Goal: Task Accomplishment & Management: Use online tool/utility

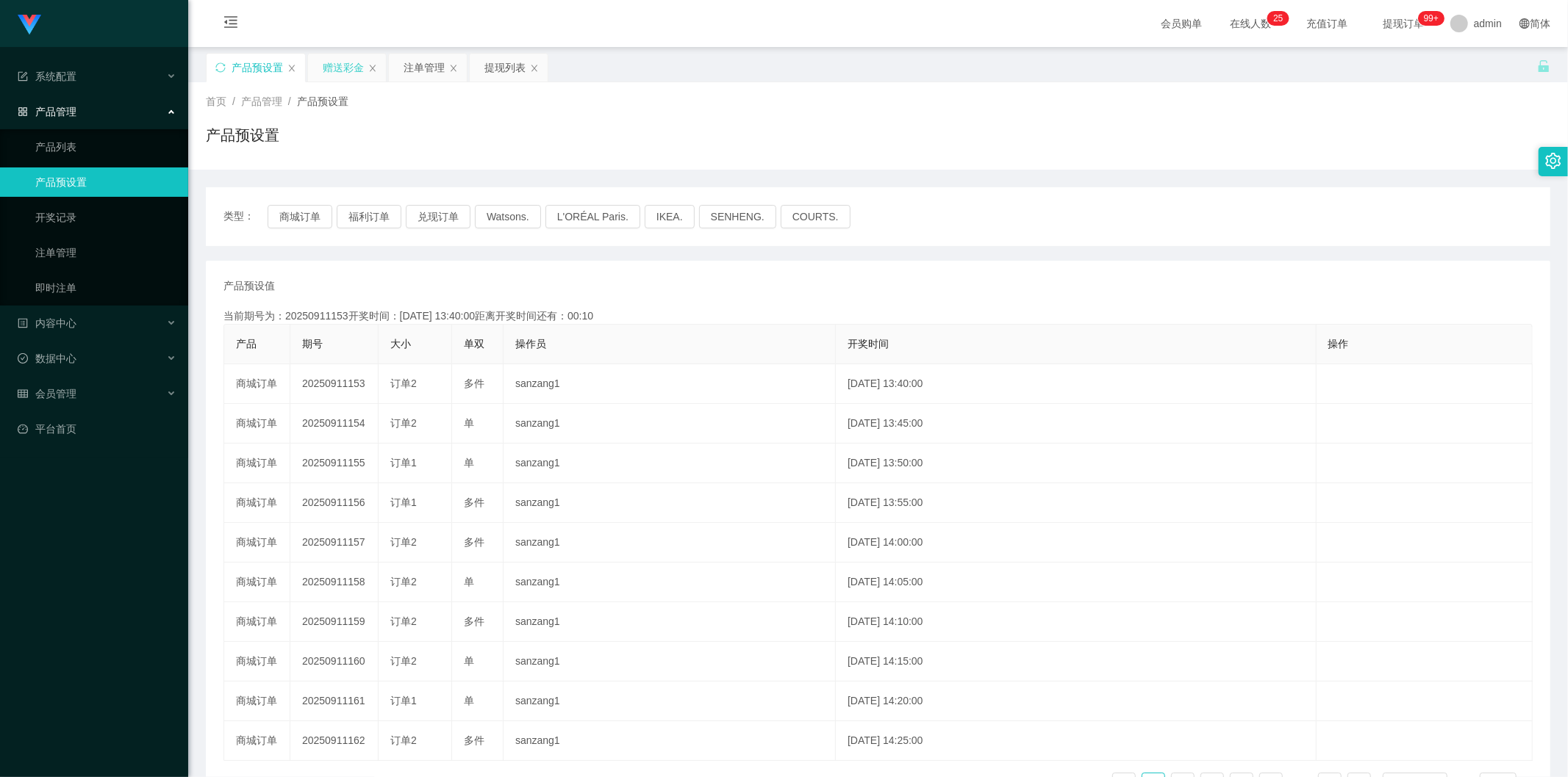
click at [328, 65] on div "赠送彩金" at bounding box center [343, 67] width 41 height 28
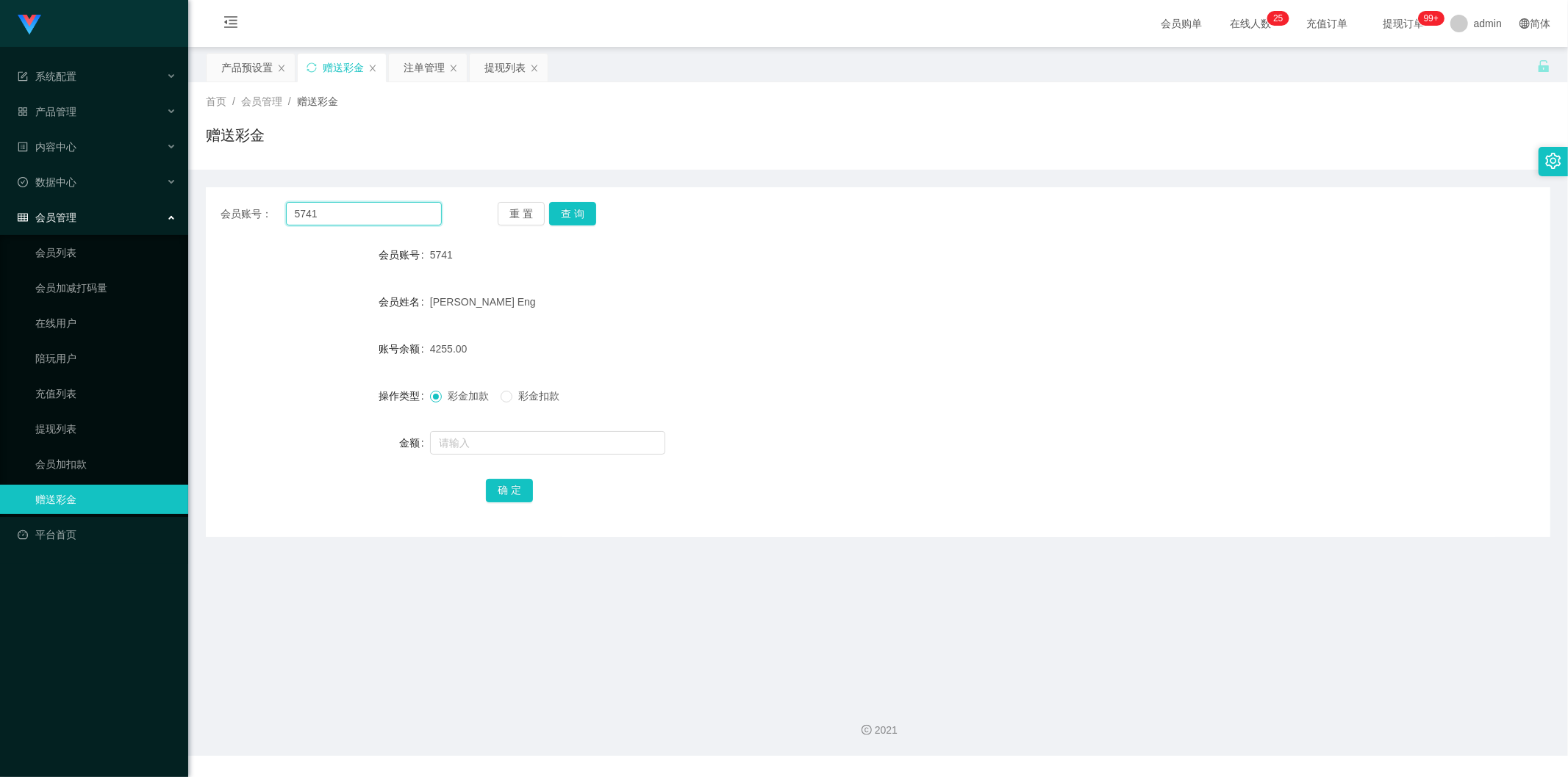
drag, startPoint x: 368, startPoint y: 216, endPoint x: 166, endPoint y: 200, distance: 202.6
click at [119, 199] on section "Jingdong工作台代理端 系统配置 产品管理 产品列表 产品预设置 开奖记录 注单管理 即时注单 内容中心 数据中心 会员管理 会员列表 会员加减打码量 …" at bounding box center [784, 377] width 1568 height 756
click at [586, 219] on button "查 询" at bounding box center [572, 214] width 47 height 23
click at [483, 433] on input "text" at bounding box center [547, 443] width 235 height 23
type input "6000"
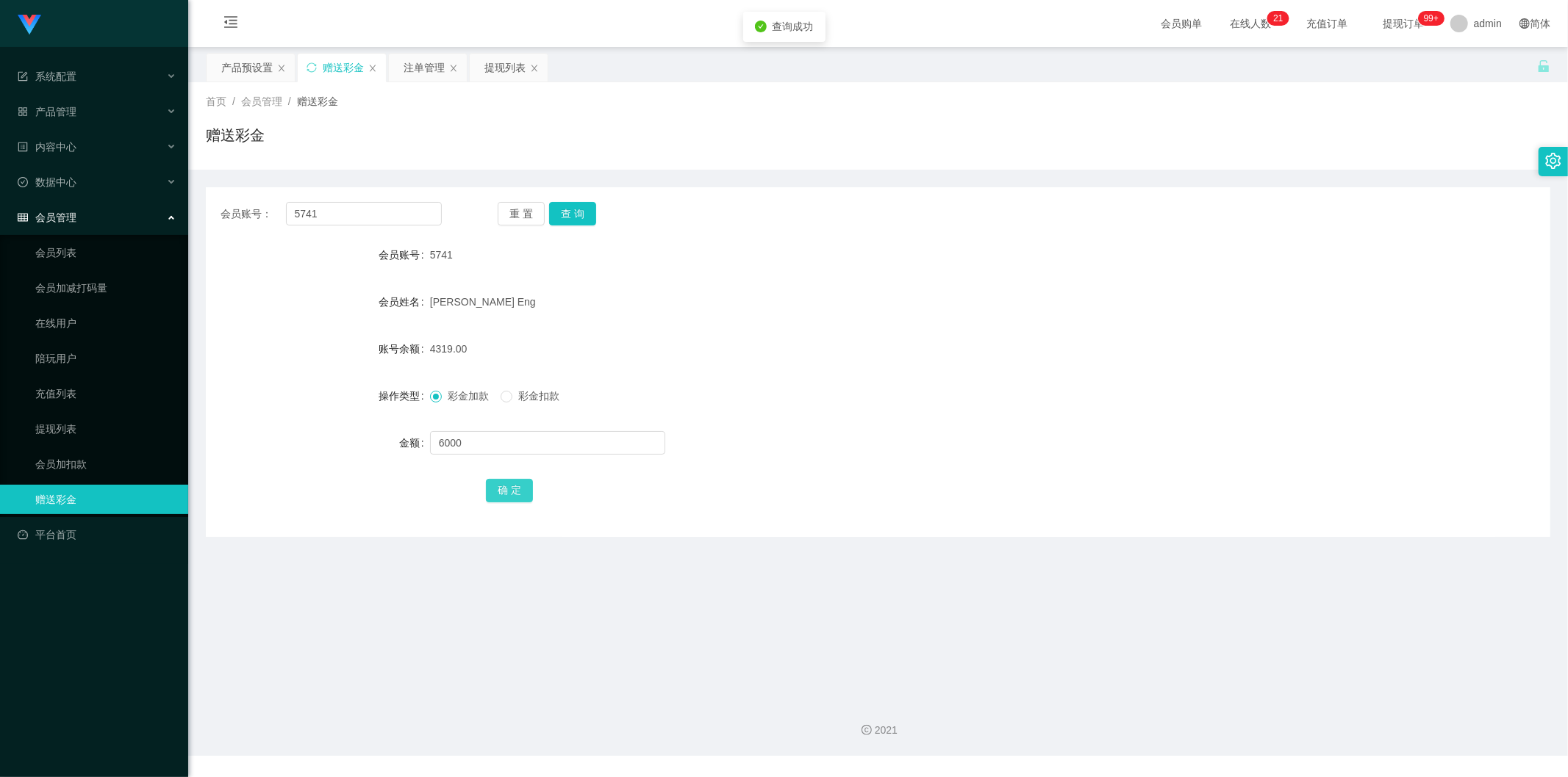
click at [513, 491] on button "确 定" at bounding box center [509, 491] width 47 height 23
click at [244, 81] on div "产品预设置" at bounding box center [247, 67] width 51 height 28
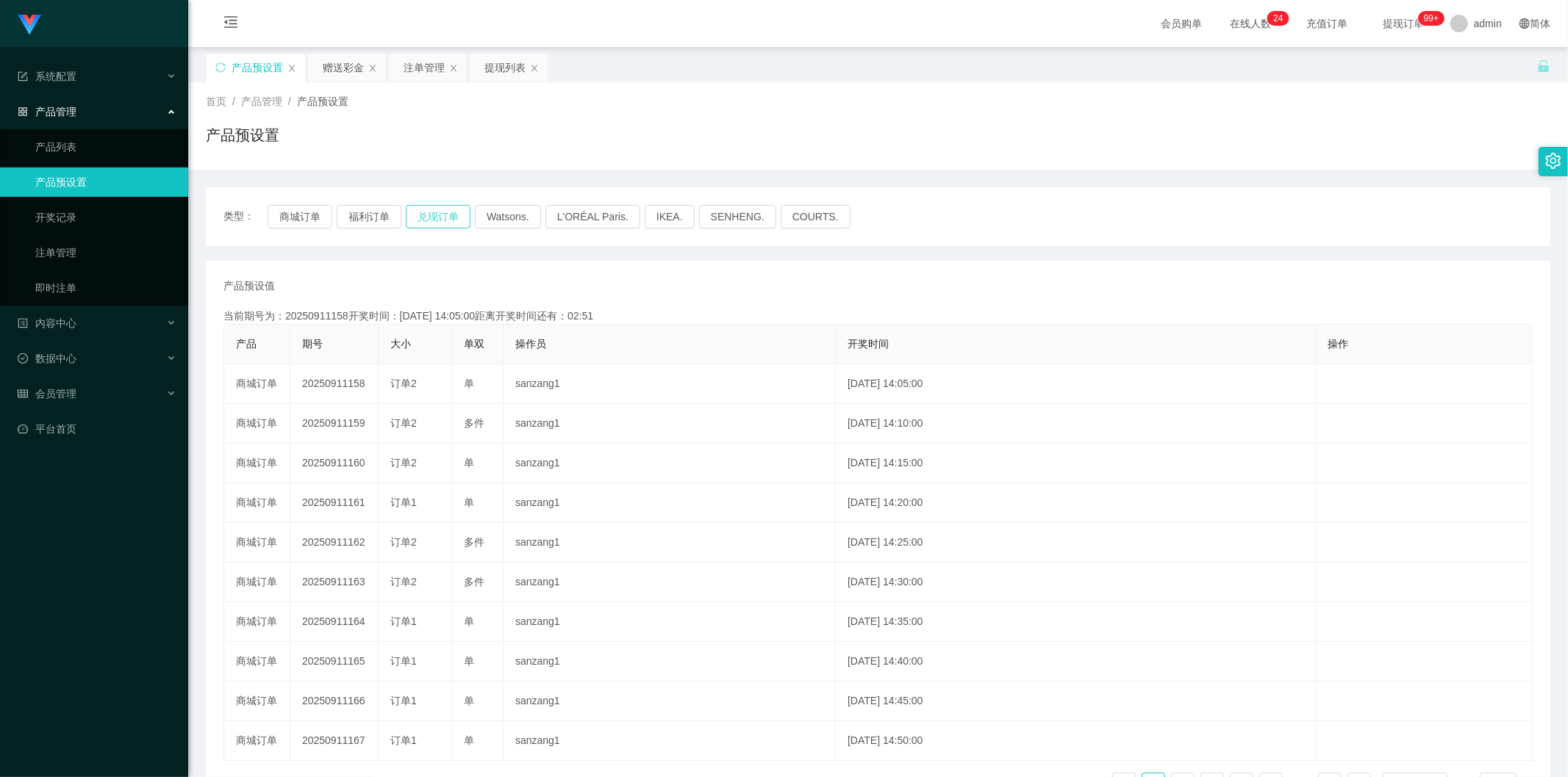
click at [427, 210] on button "兑现订单" at bounding box center [437, 217] width 65 height 23
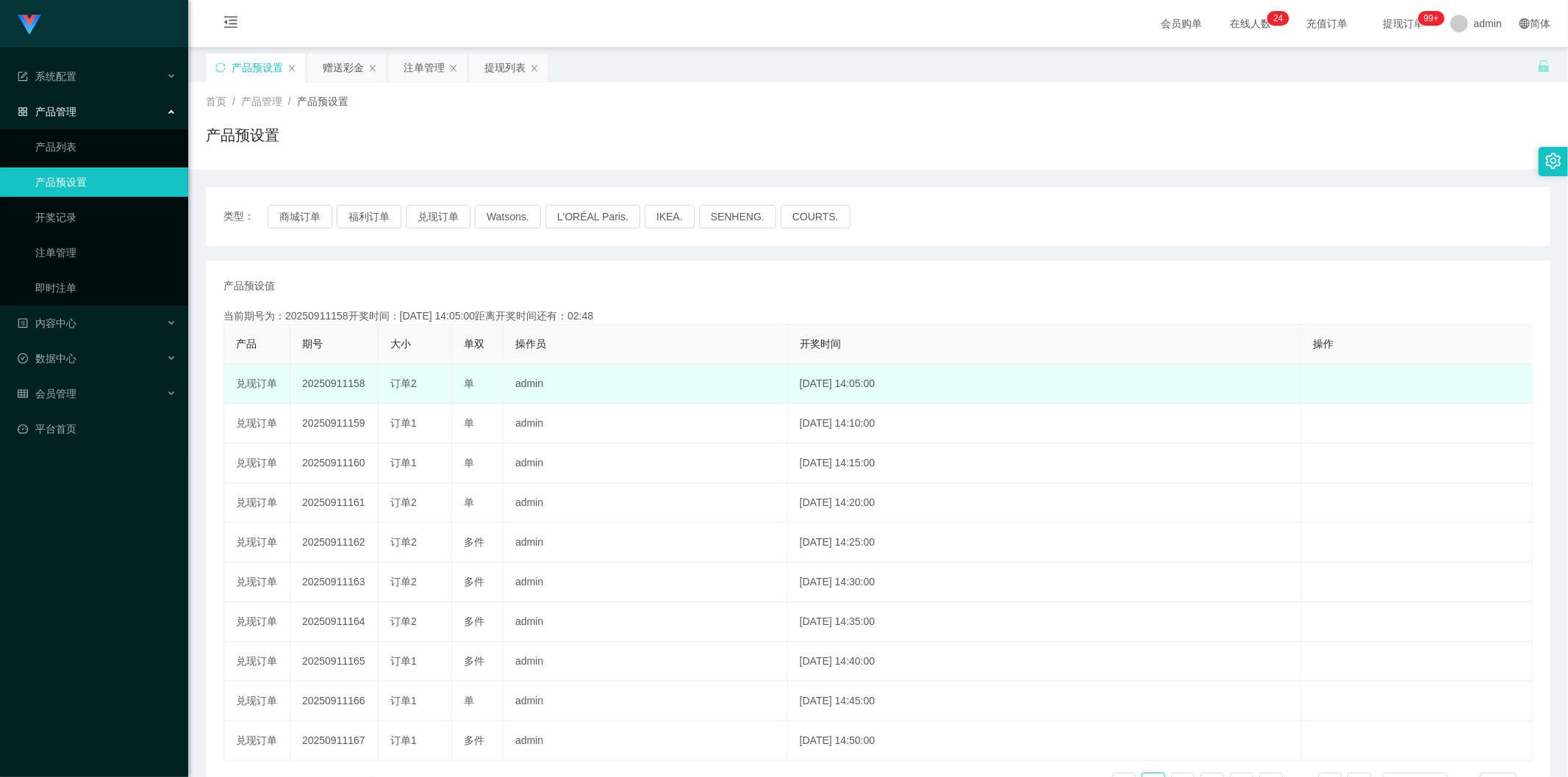
click at [338, 384] on td "20250911158" at bounding box center [334, 384] width 89 height 39
drag, startPoint x: 338, startPoint y: 384, endPoint x: 360, endPoint y: 382, distance: 22.1
click at [339, 383] on td "20250911158" at bounding box center [334, 384] width 89 height 39
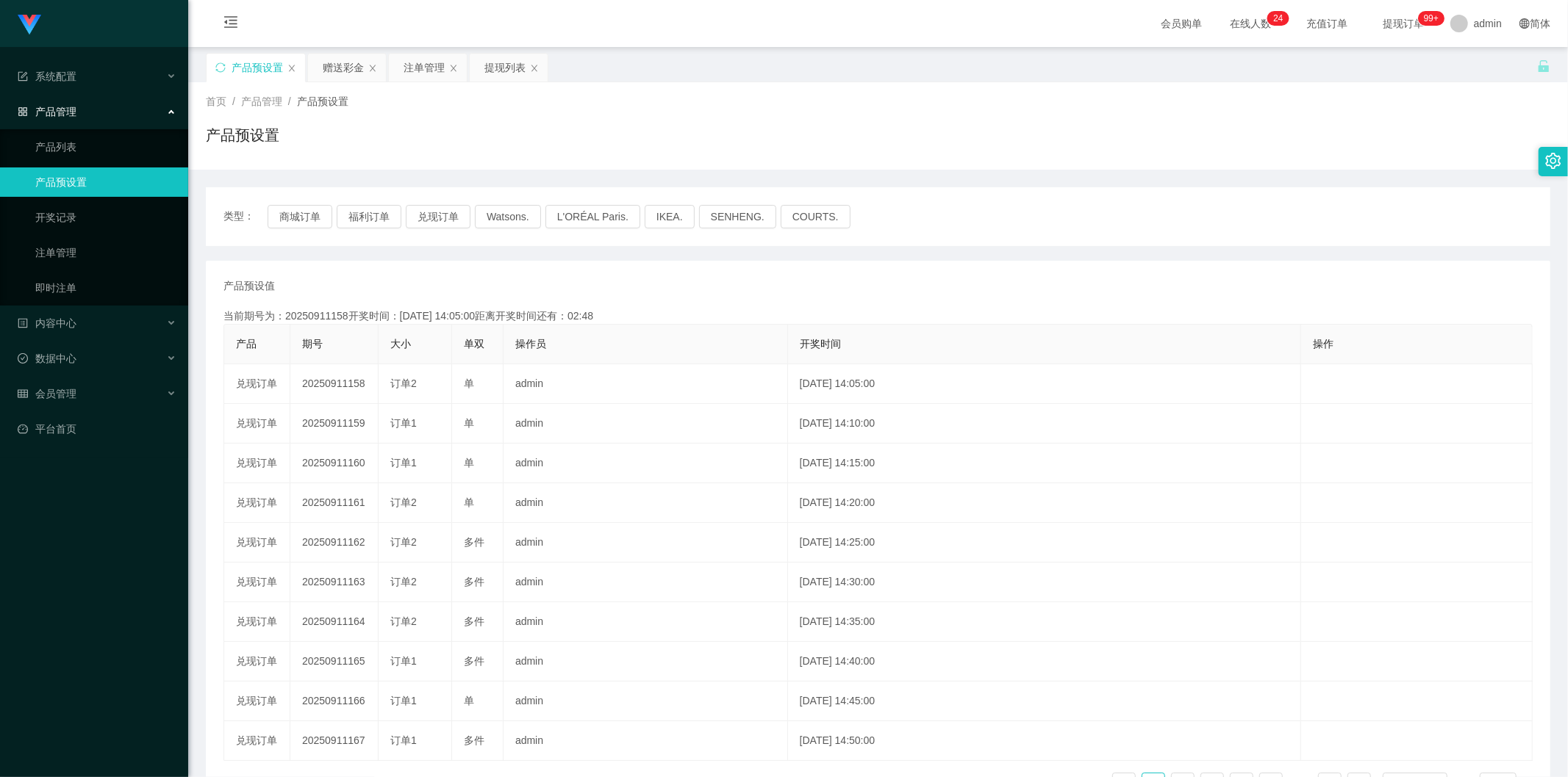
copy td "20250911158"
click at [347, 68] on div "赠送彩金" at bounding box center [343, 67] width 41 height 28
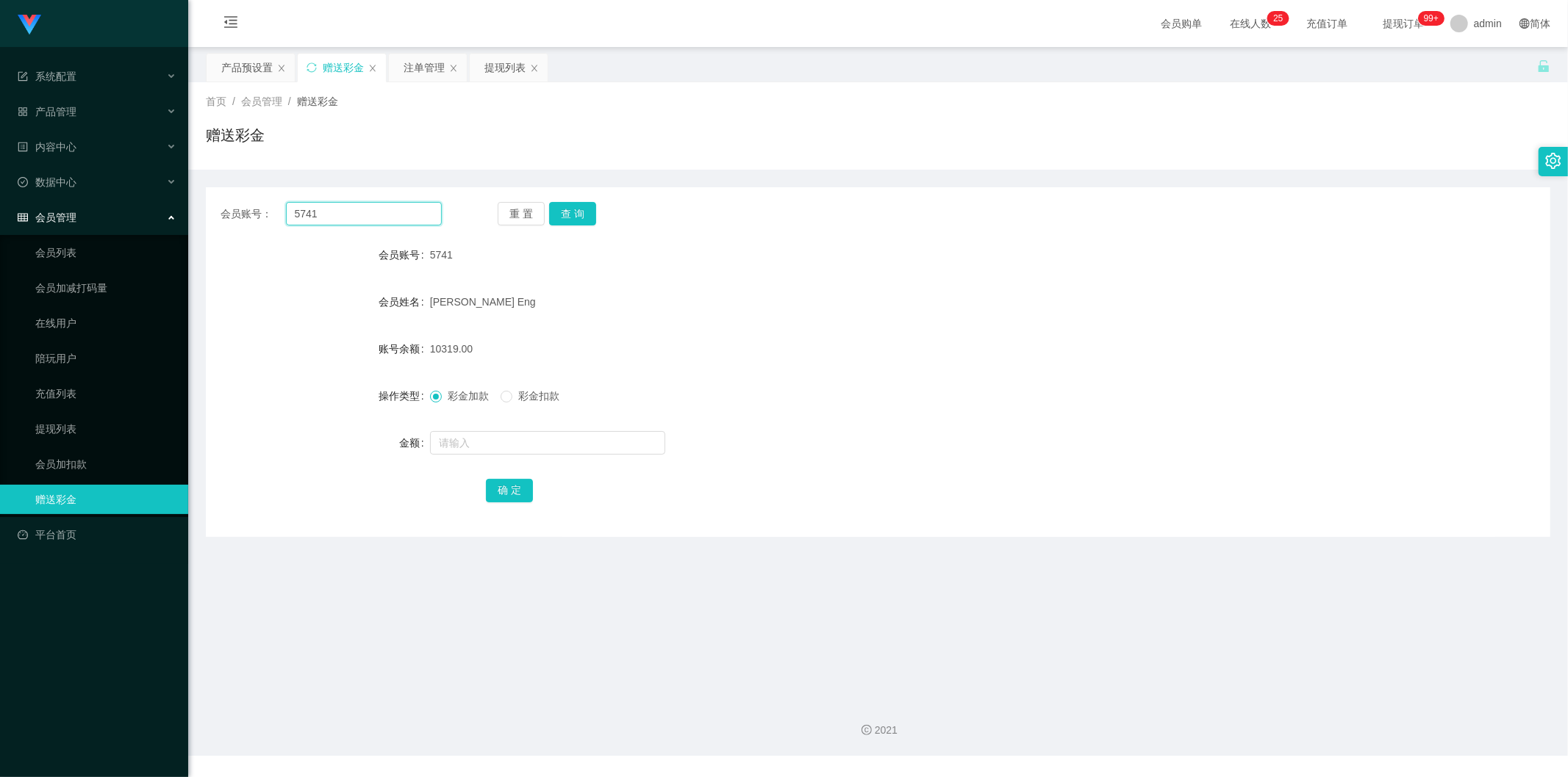
drag, startPoint x: 328, startPoint y: 213, endPoint x: 217, endPoint y: 222, distance: 111.4
click at [217, 222] on div "会员账号： 5741 重 置 查 询" at bounding box center [878, 214] width 1345 height 23
click at [410, 72] on div "注单管理" at bounding box center [424, 67] width 41 height 28
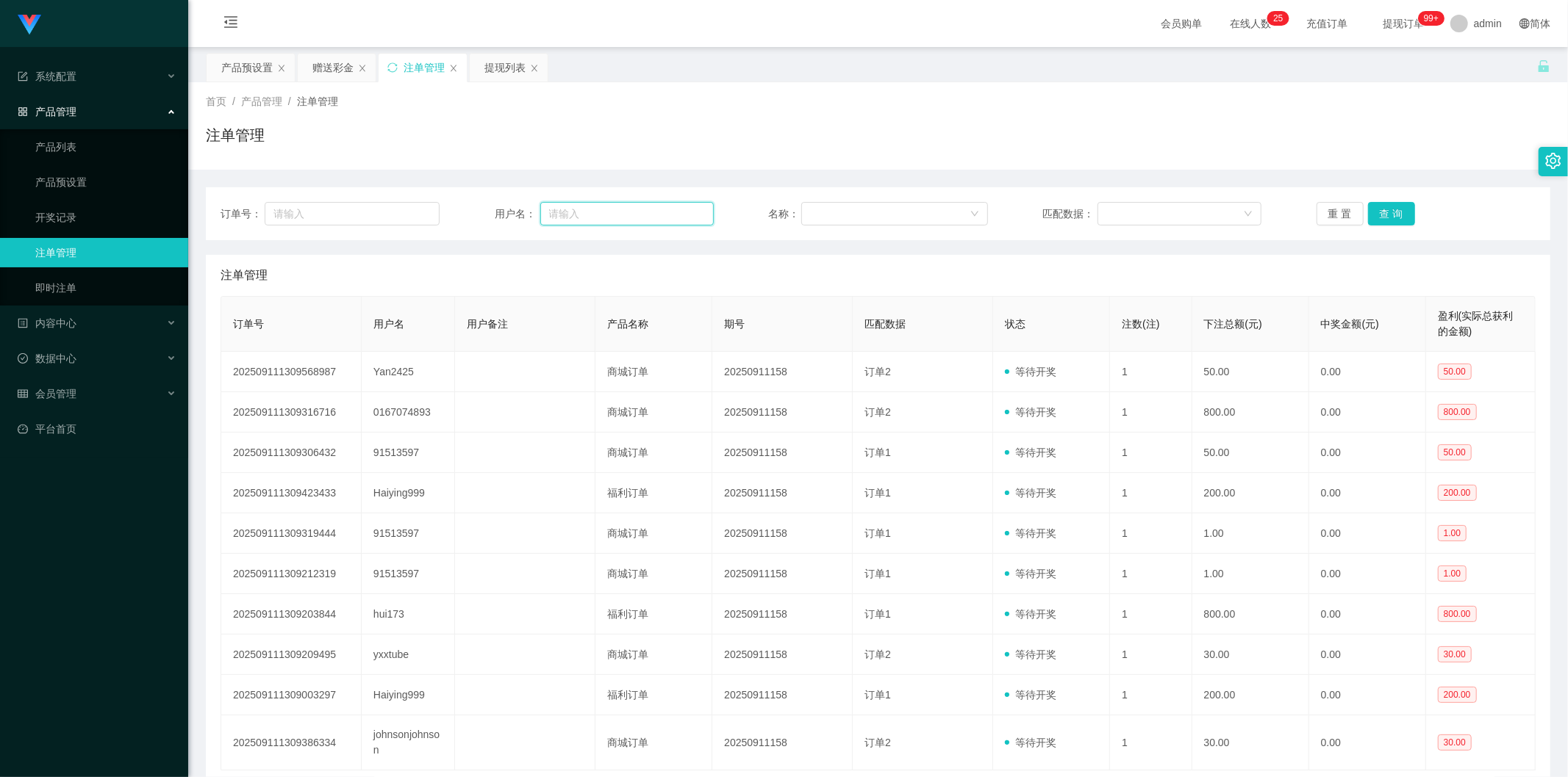
click at [623, 208] on input "text" at bounding box center [627, 214] width 173 height 23
paste input "5741"
type input "5741"
click at [1382, 216] on button "查 询" at bounding box center [1391, 214] width 47 height 23
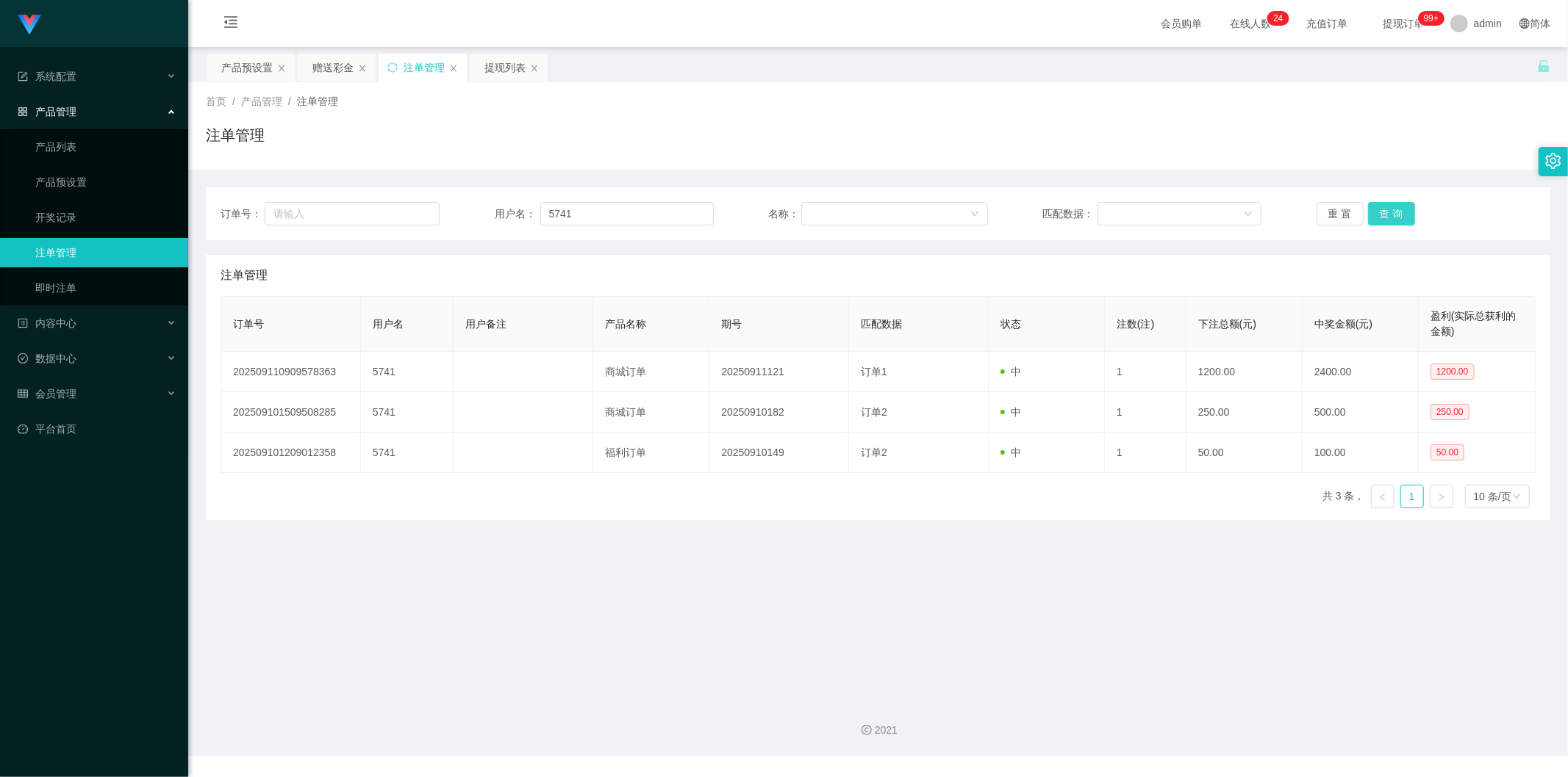
click at [1382, 216] on button "查 询" at bounding box center [1391, 214] width 47 height 23
click at [1393, 222] on button "查 询" at bounding box center [1391, 214] width 47 height 23
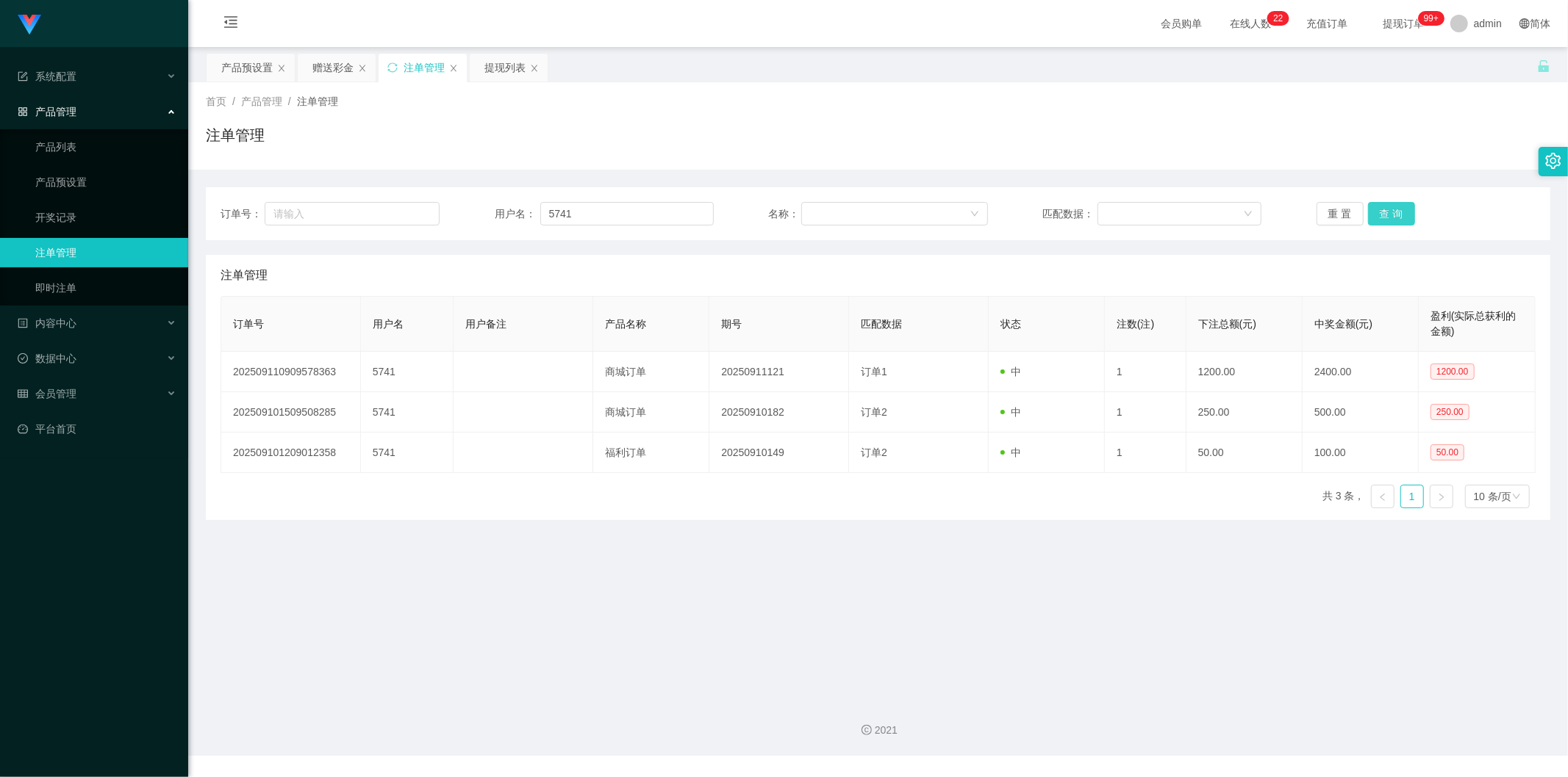
click at [1393, 222] on button "查 询" at bounding box center [1391, 214] width 47 height 23
click at [258, 72] on div "产品预设置" at bounding box center [247, 67] width 51 height 28
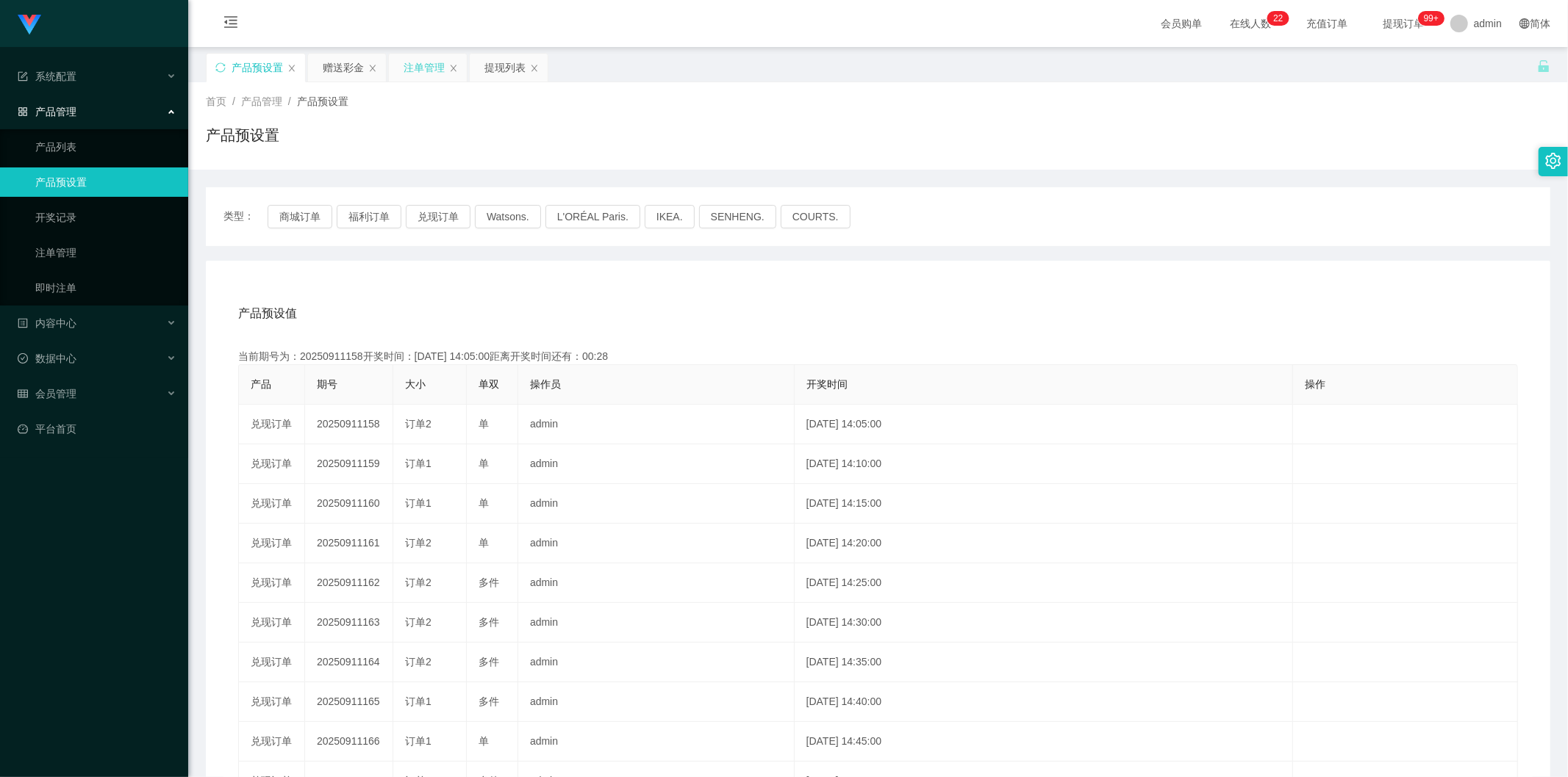
click at [418, 63] on div "注单管理" at bounding box center [424, 67] width 41 height 28
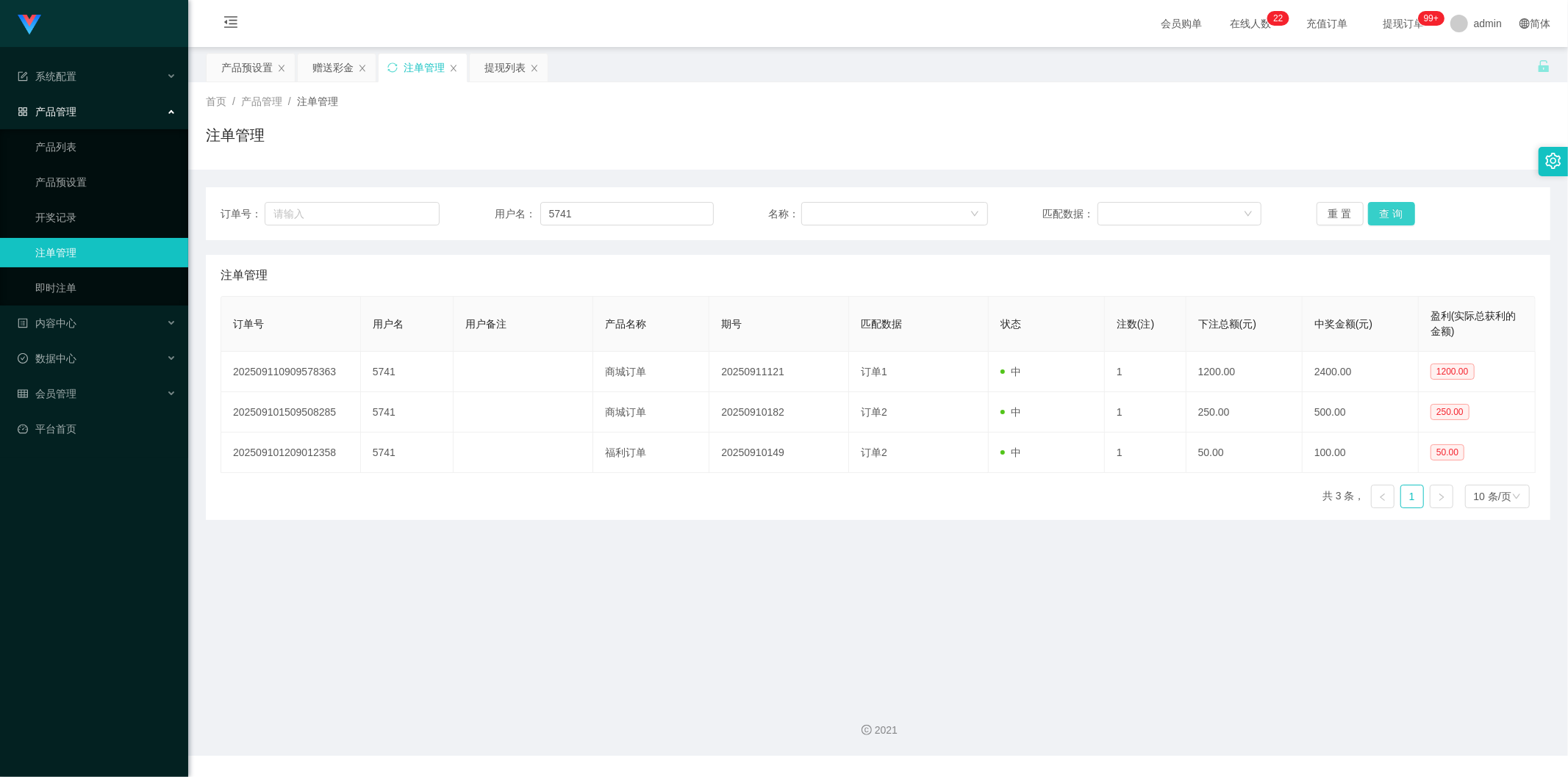
click at [1379, 210] on button "查 询" at bounding box center [1391, 214] width 47 height 23
click at [258, 73] on div "产品预设置" at bounding box center [247, 67] width 51 height 28
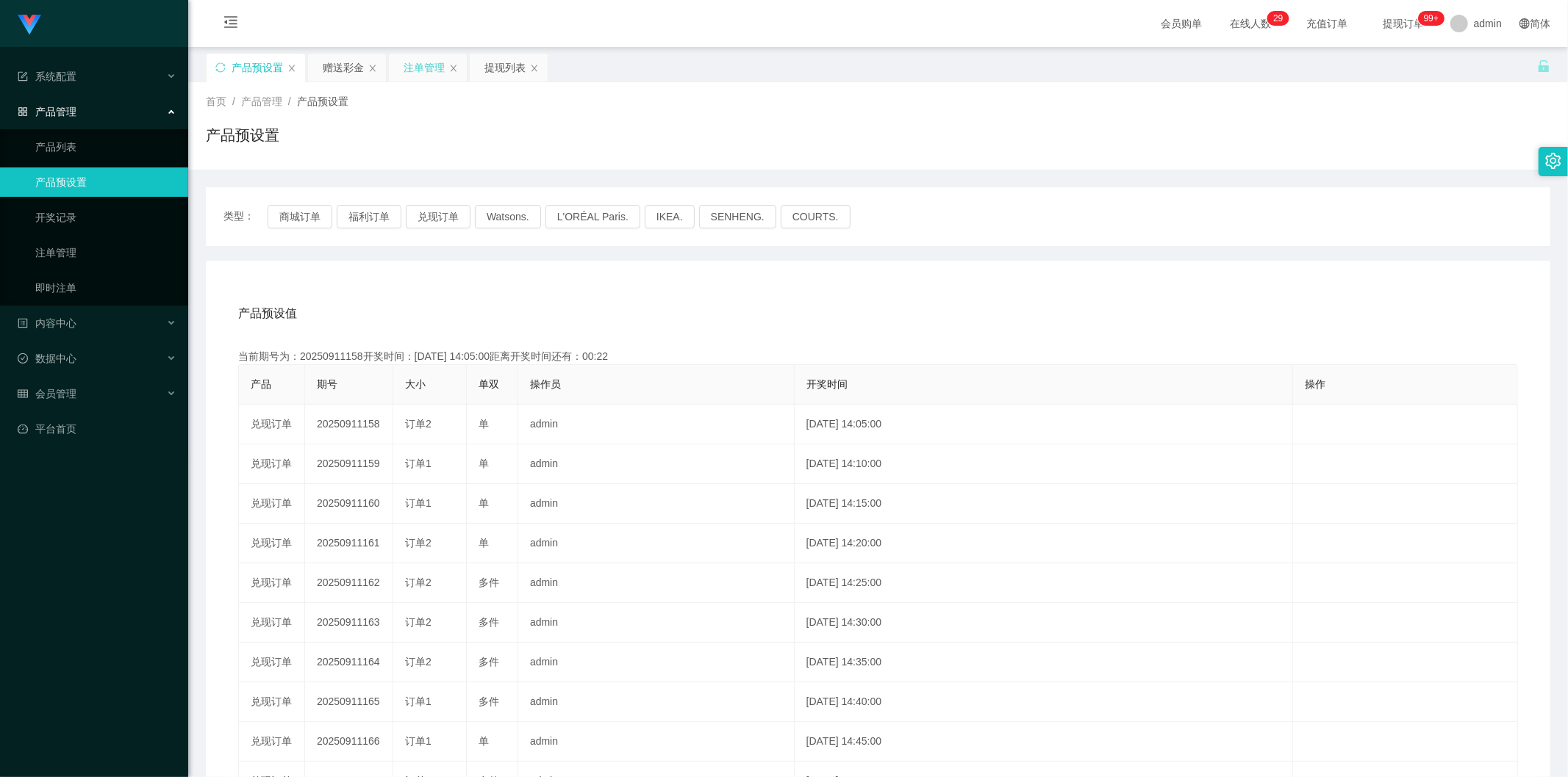
click at [412, 74] on div "注单管理" at bounding box center [424, 67] width 41 height 28
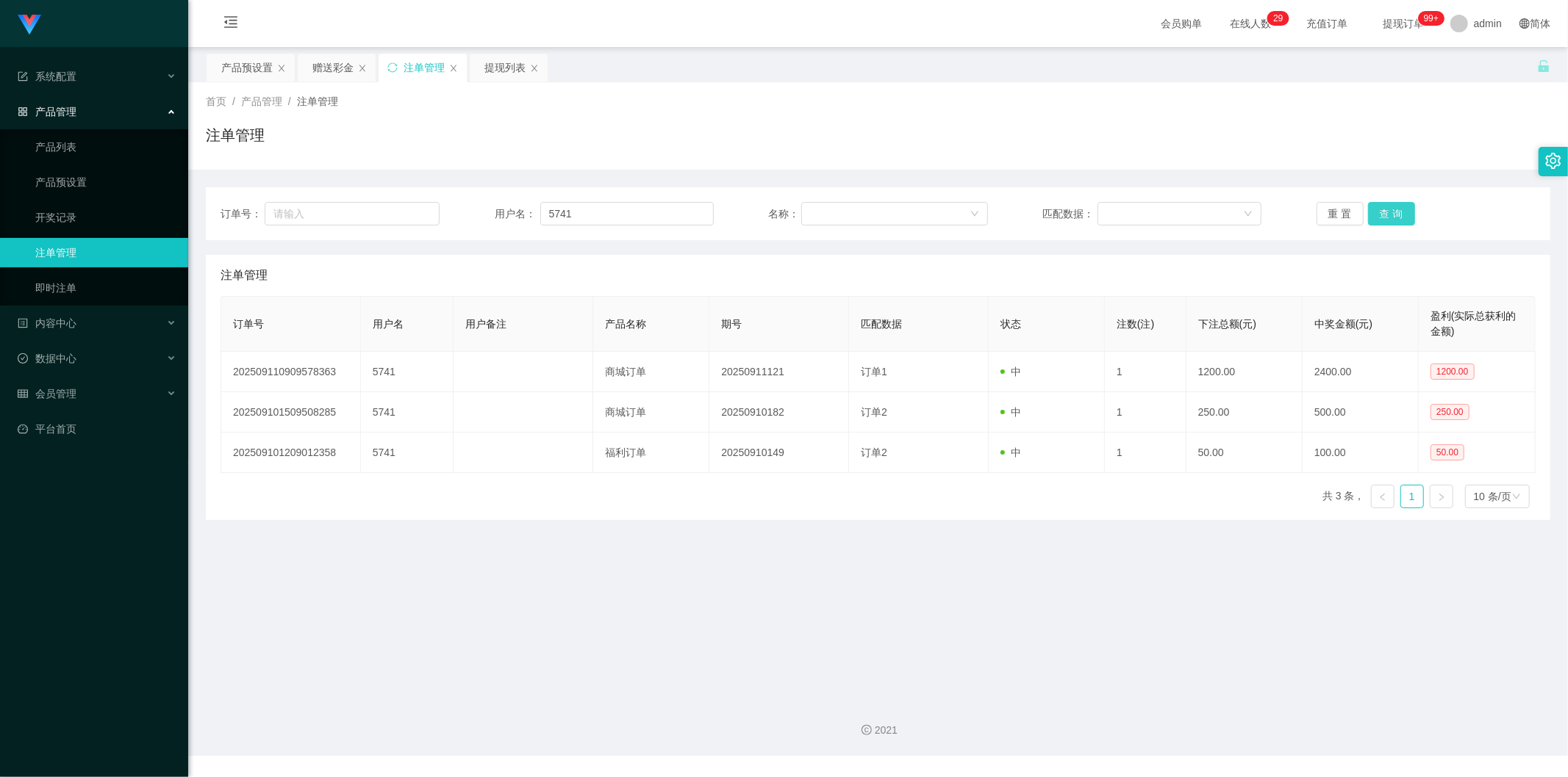
click at [1377, 213] on button "查 询" at bounding box center [1391, 214] width 47 height 23
click at [234, 82] on div "首页 / 产品管理 / 注单管理 / 注单管理" at bounding box center [877, 125] width 1380 height 88
click at [238, 72] on div "产品预设置" at bounding box center [247, 67] width 51 height 28
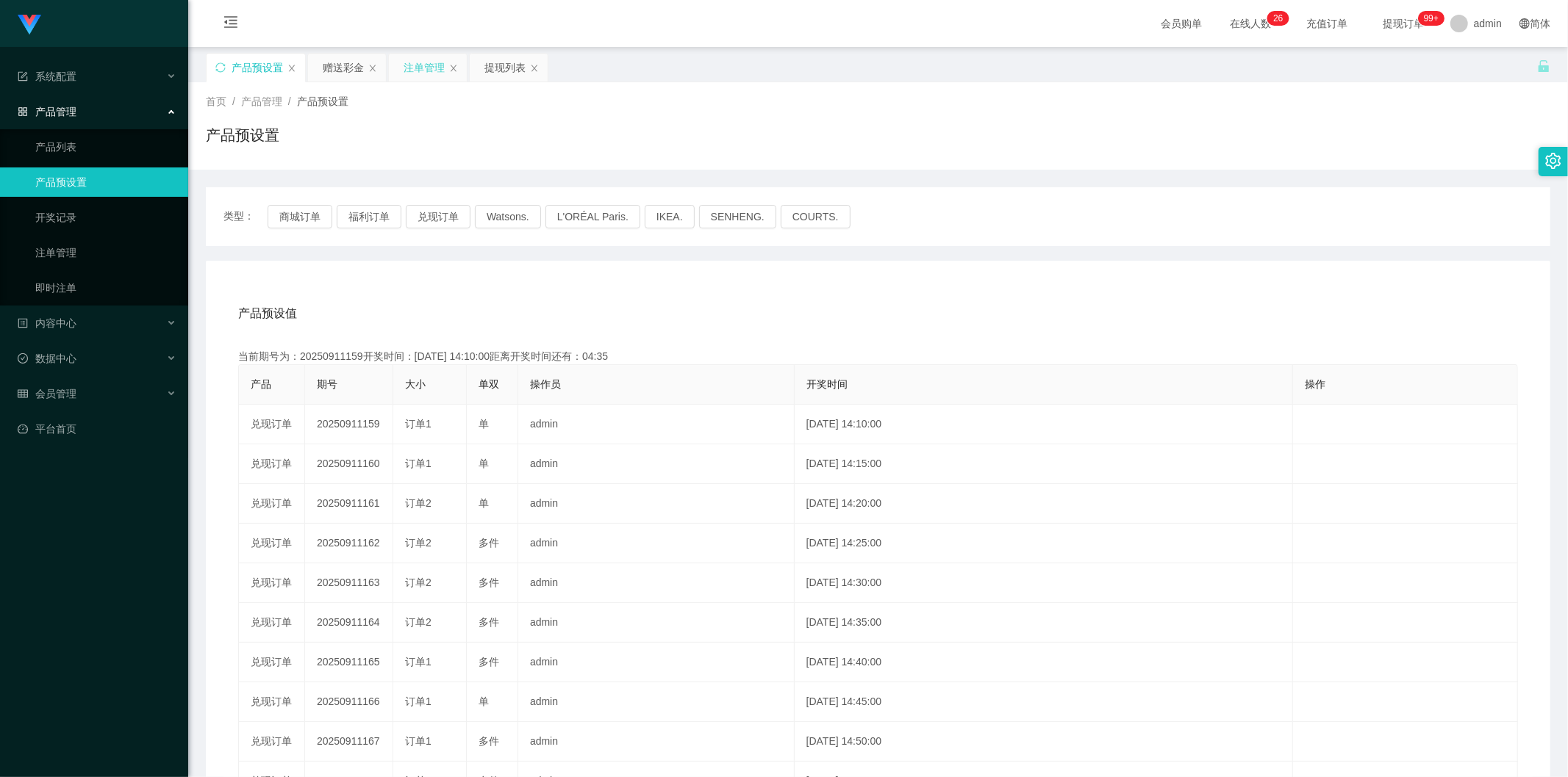
click at [412, 66] on div "注单管理" at bounding box center [424, 67] width 41 height 28
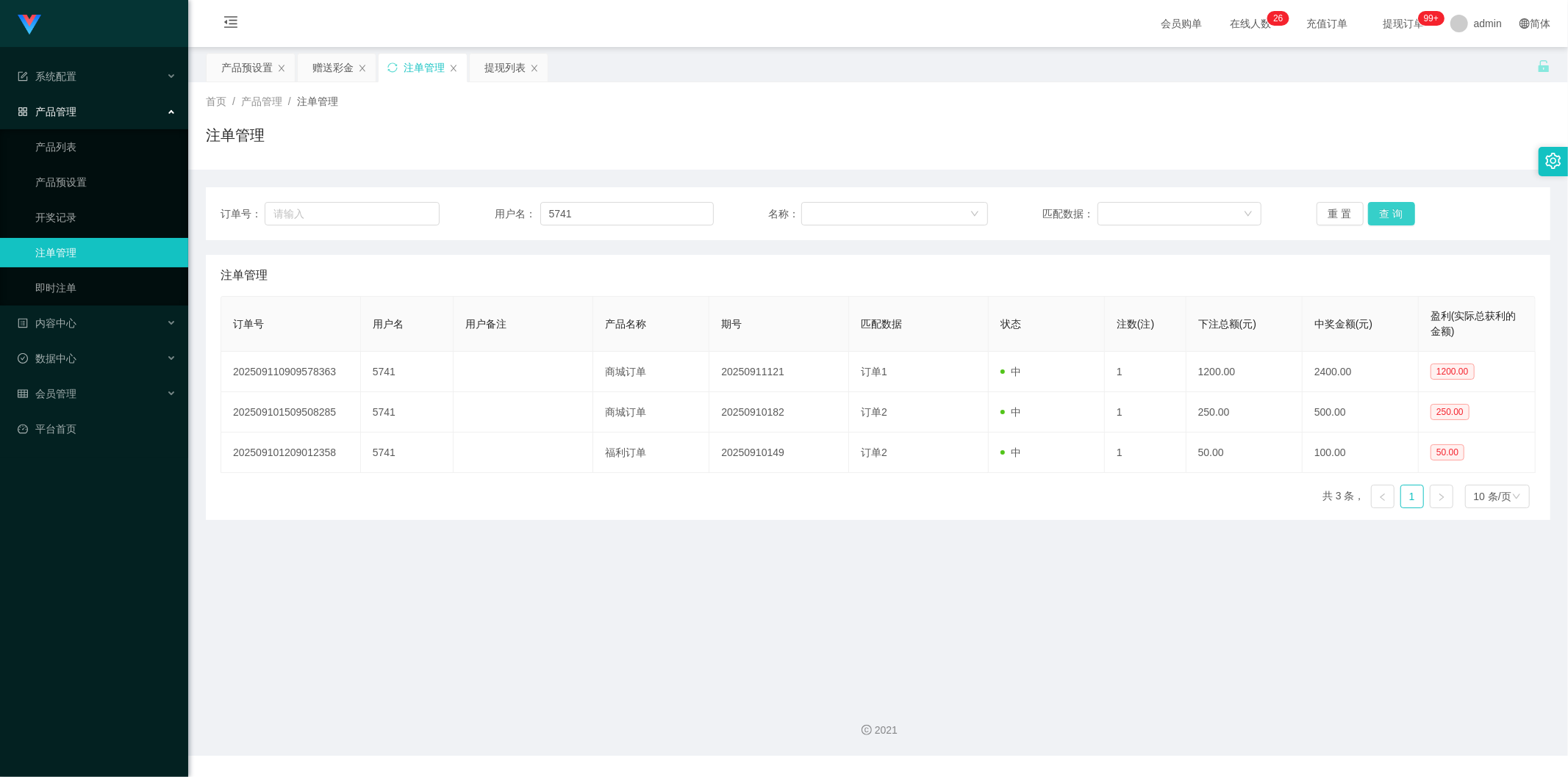
click at [1393, 213] on button "查 询" at bounding box center [1391, 214] width 47 height 23
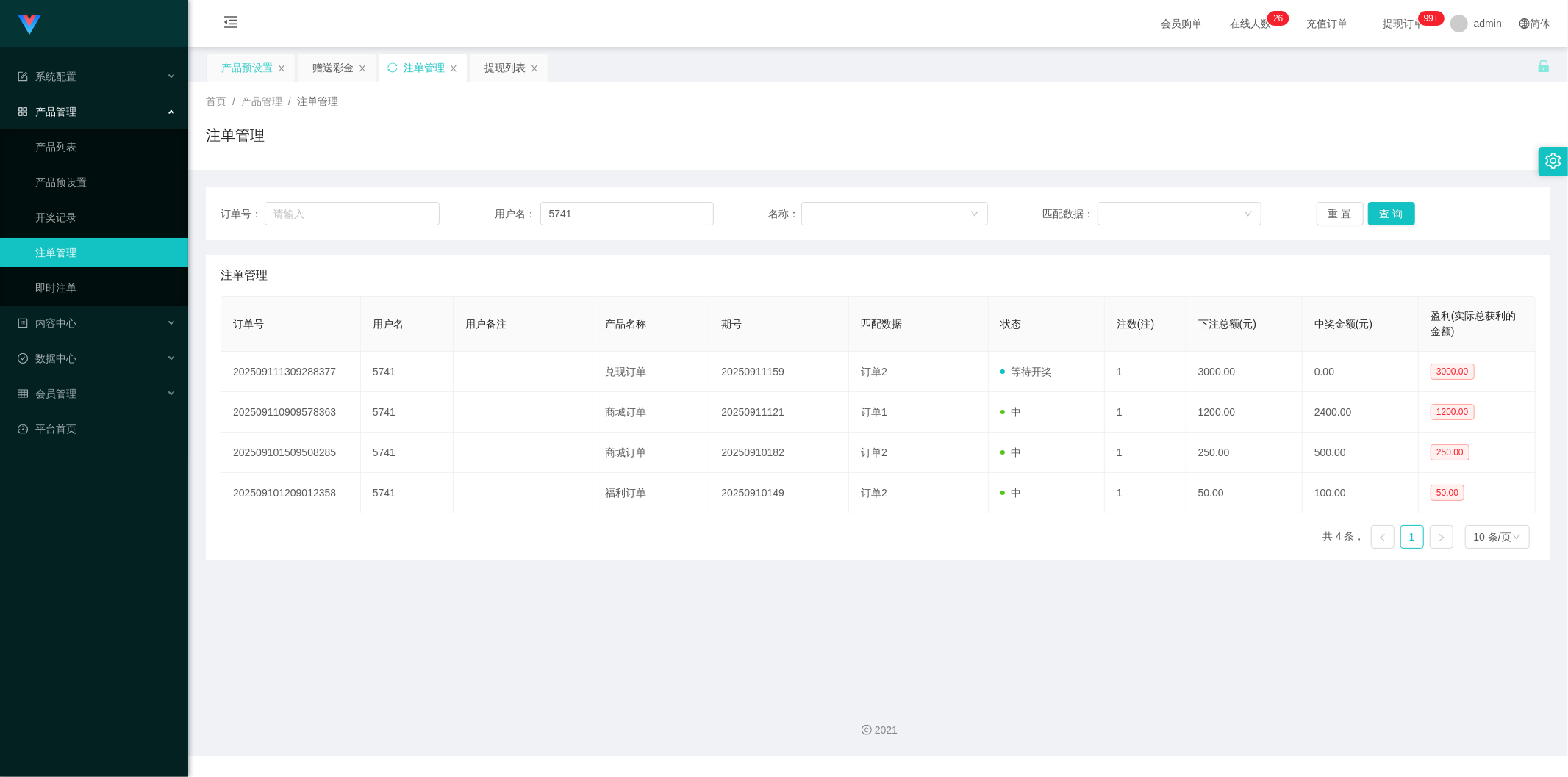
click at [247, 67] on div "产品预设置" at bounding box center [247, 67] width 51 height 28
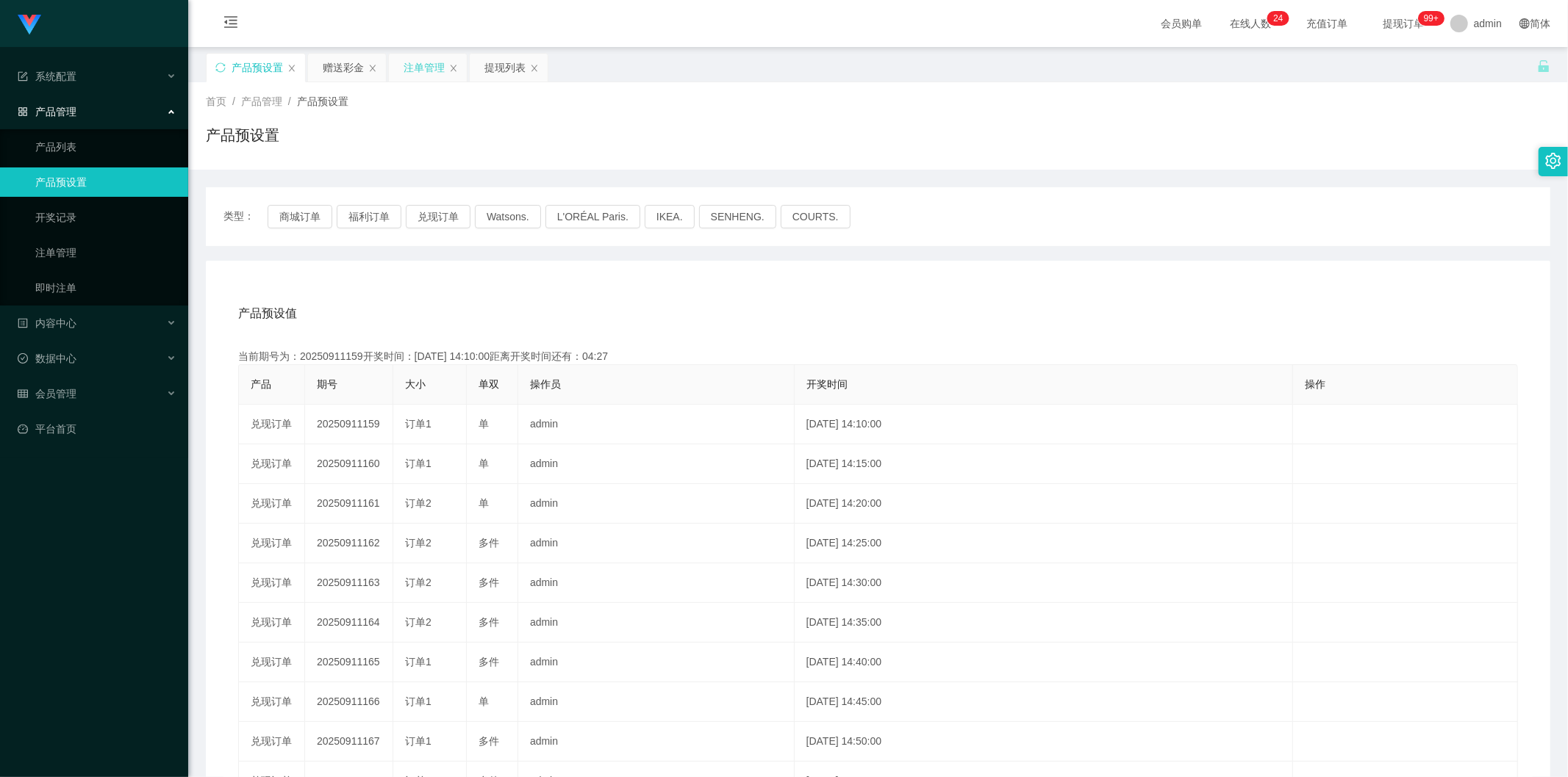
click at [424, 76] on div "注单管理" at bounding box center [424, 67] width 41 height 28
